Goal: Transaction & Acquisition: Purchase product/service

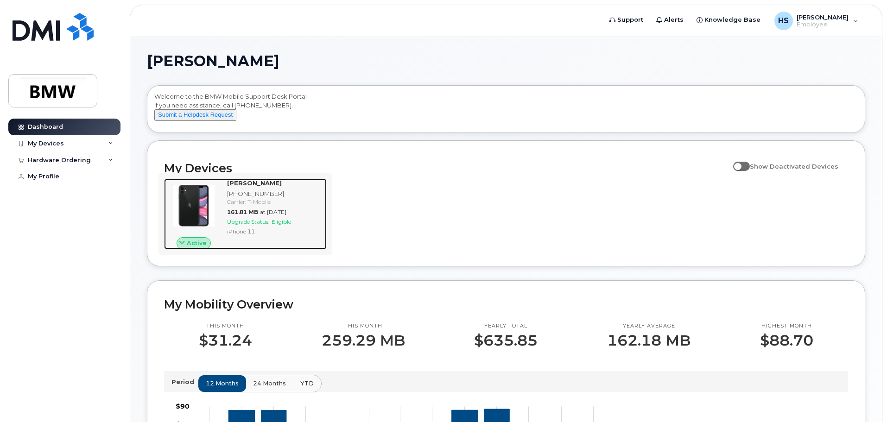
click at [251, 206] on div "Carrier: T-Mobile" at bounding box center [275, 202] width 96 height 8
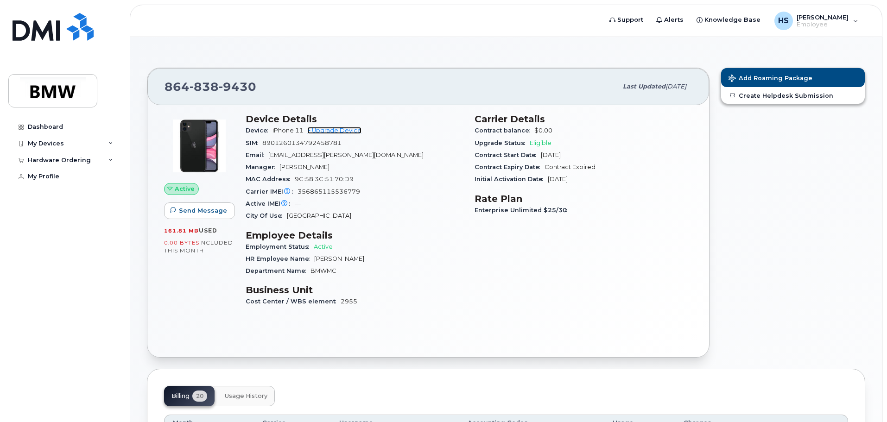
click at [344, 127] on link "+ Upgrade Device" at bounding box center [334, 130] width 54 height 7
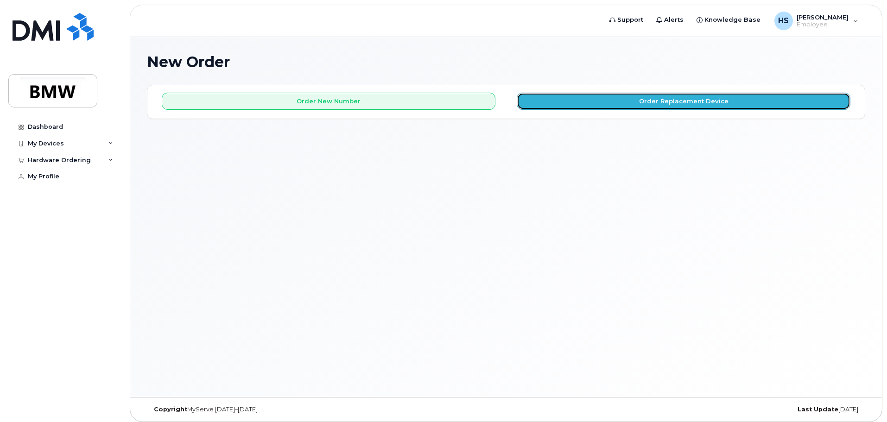
click at [572, 101] on button "Order Replacement Device" at bounding box center [684, 101] width 334 height 17
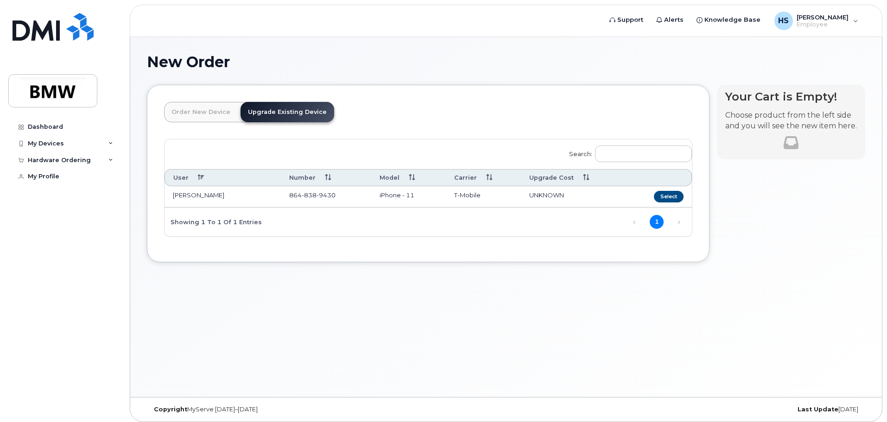
click at [372, 197] on td "iPhone - 11" at bounding box center [408, 196] width 75 height 21
click at [666, 196] on button "Select" at bounding box center [669, 197] width 30 height 12
